Goal: Transaction & Acquisition: Purchase product/service

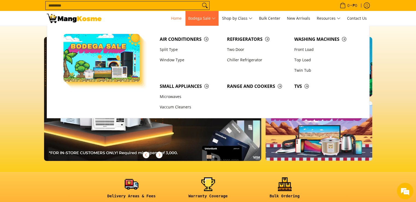
scroll to position [0, 217]
click at [236, 48] on link "Two Door" at bounding box center [257, 49] width 67 height 10
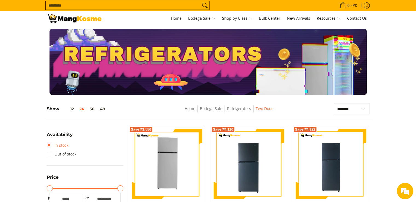
click at [49, 143] on link "In stock" at bounding box center [58, 145] width 22 height 9
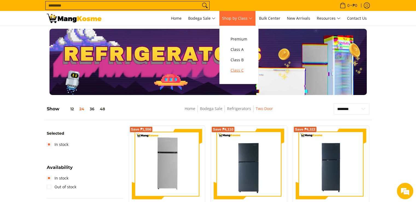
click at [244, 69] on span "Class C" at bounding box center [238, 70] width 17 height 7
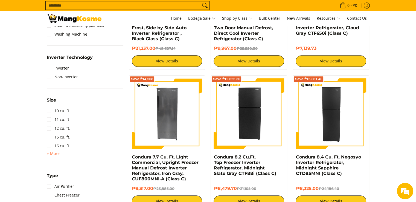
scroll to position [328, 0]
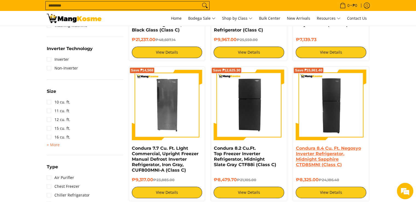
click at [336, 154] on link "Condura 8.4 Cu. Ft. Negosyo Inverter Refrigerator, Midnight Sapphire CTD85MNI (…" at bounding box center [327, 156] width 65 height 22
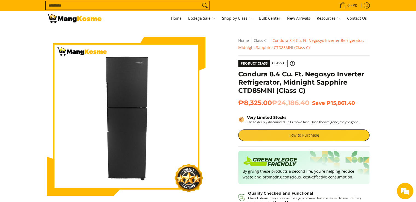
scroll to position [82, 0]
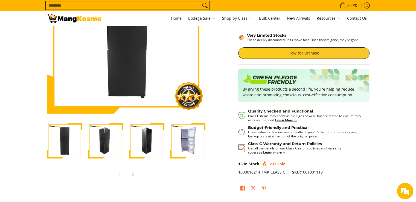
click at [111, 139] on img "Condura 8.4 Cu. Ft. Negosyo Inverter Refrigerator, Midnight Sapphire CTD85MNI (…" at bounding box center [106, 141] width 36 height 36
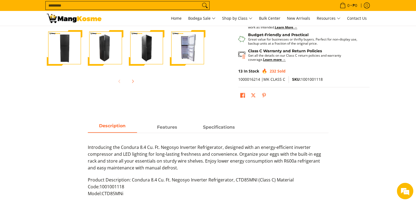
scroll to position [164, 0]
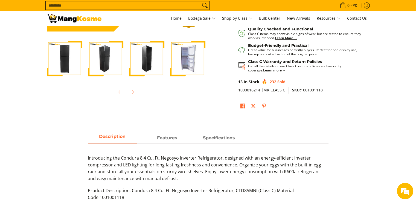
click at [146, 66] on img "Condura 8.4 Cu. Ft. Negosyo Inverter Refrigerator, Midnight Sapphire CTD85MNI (…" at bounding box center [147, 59] width 36 height 36
click at [192, 61] on img "Condura 8.4 Cu. Ft. Negosyo Inverter Refrigerator, Midnight Sapphire CTD85MNI (…" at bounding box center [188, 59] width 36 height 36
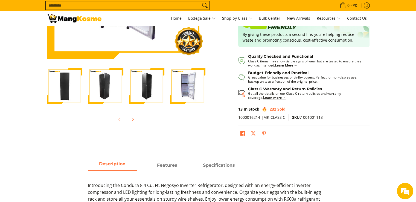
scroll to position [109, 0]
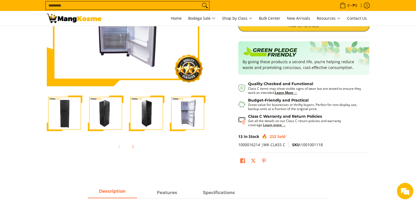
click at [269, 124] on strong "Learn more →" at bounding box center [274, 124] width 23 height 5
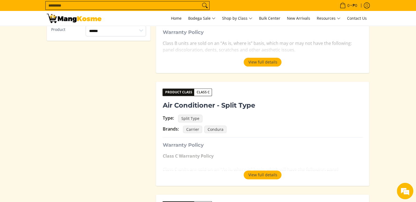
scroll to position [164, 0]
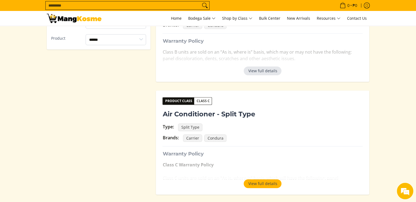
click at [260, 72] on button "View full details" at bounding box center [262, 70] width 38 height 9
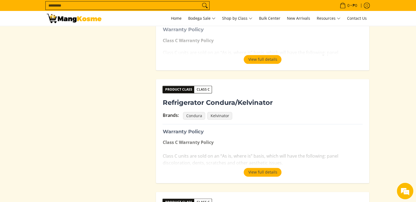
scroll to position [656, 0]
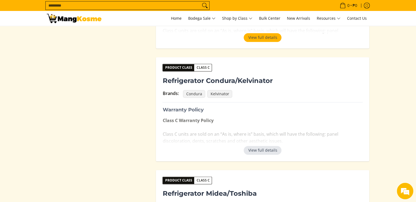
click at [265, 150] on button "View full details" at bounding box center [262, 150] width 38 height 9
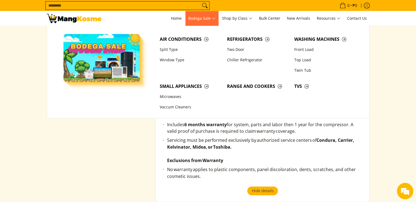
scroll to position [546, 0]
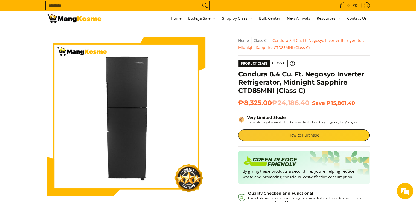
click at [295, 136] on link "How to Purchase" at bounding box center [303, 134] width 131 height 11
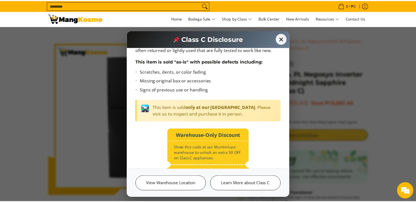
scroll to position [51, 0]
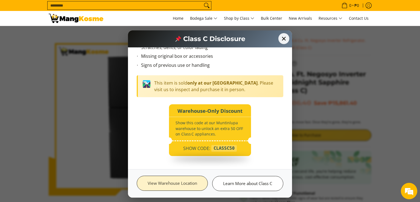
click at [191, 185] on link "View Warehouse Location" at bounding box center [172, 182] width 71 height 15
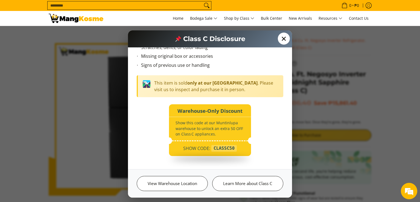
click at [282, 40] on span "✕" at bounding box center [284, 39] width 12 height 12
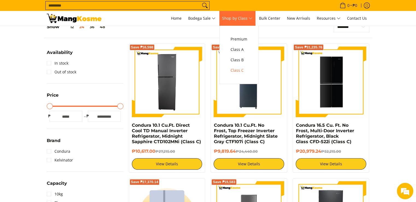
click at [245, 17] on span "Shop by Class" at bounding box center [237, 18] width 30 height 7
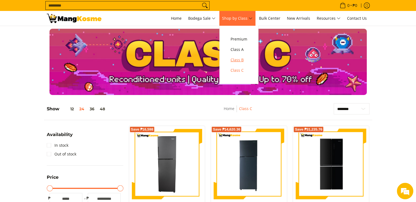
click at [236, 58] on span "Class B" at bounding box center [238, 60] width 17 height 7
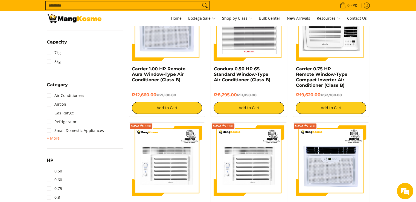
click at [391, 8] on div "Search... 0 • ₱0 View cart Checkout" at bounding box center [208, 5] width 416 height 11
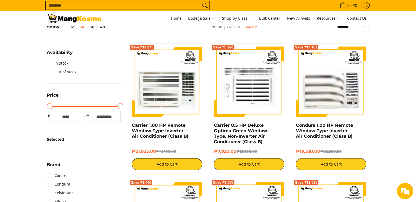
scroll to position [55, 0]
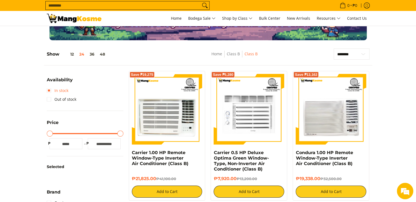
click at [49, 90] on link "In stock" at bounding box center [58, 90] width 22 height 9
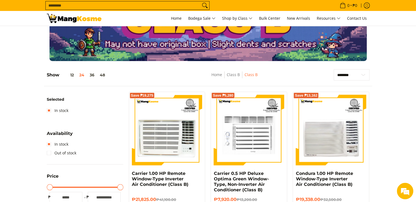
scroll to position [82, 0]
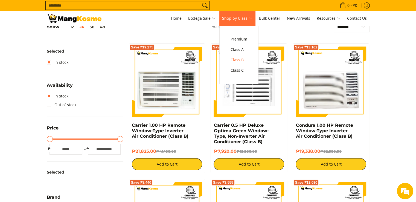
click at [241, 20] on span "Shop by Class" at bounding box center [237, 18] width 30 height 7
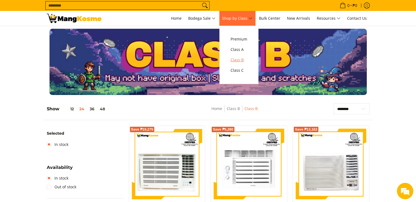
click at [243, 59] on span "Class B" at bounding box center [238, 60] width 17 height 7
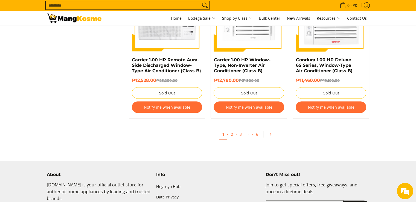
scroll to position [1135, 0]
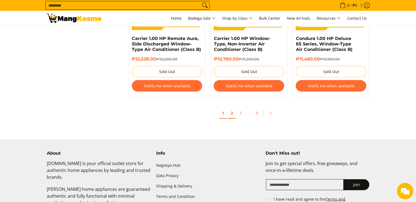
click at [231, 115] on link "2" at bounding box center [232, 112] width 8 height 11
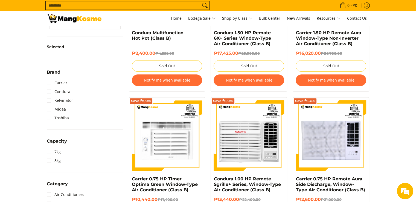
scroll to position [68, 0]
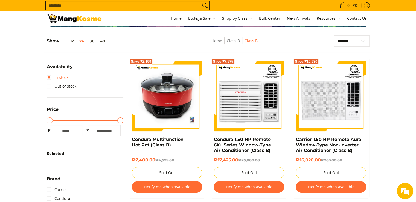
click at [61, 77] on link "In stock" at bounding box center [58, 77] width 22 height 9
